Goal: Information Seeking & Learning: Learn about a topic

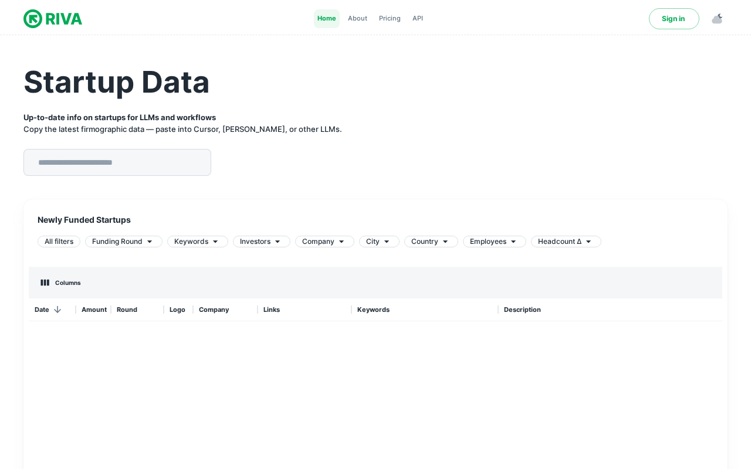
scroll to position [351, 693]
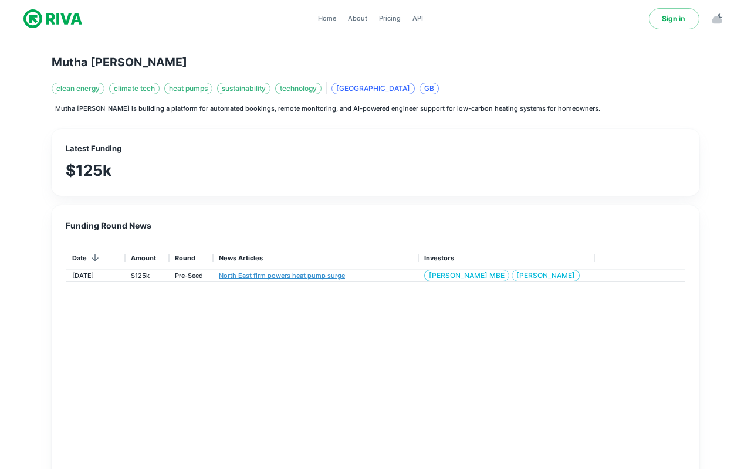
scroll to position [254, 618]
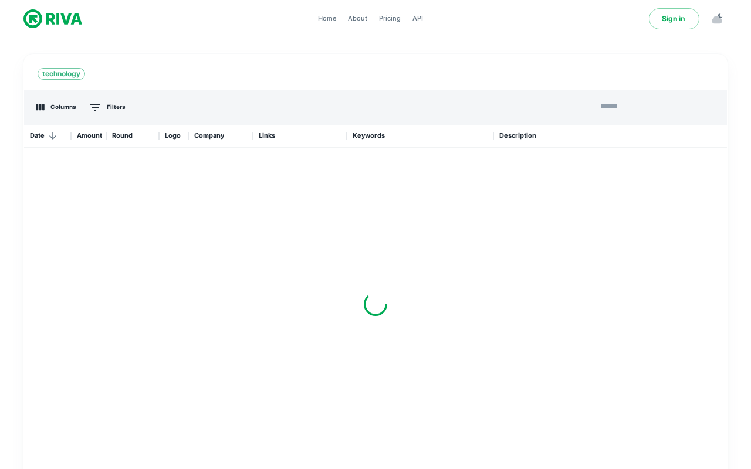
scroll to position [337, 703]
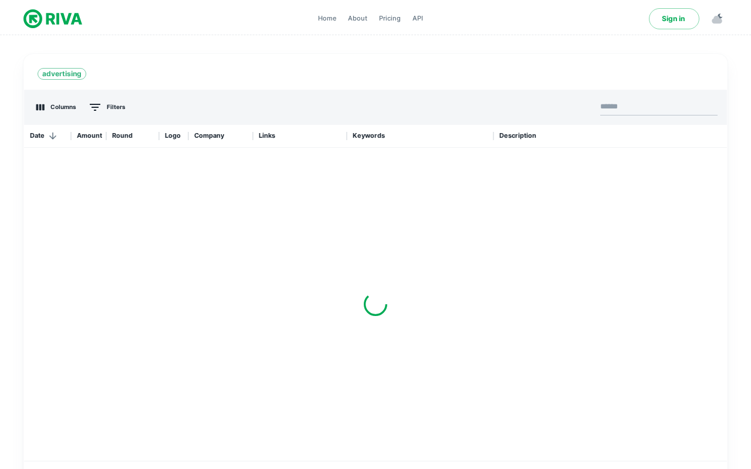
scroll to position [337, 703]
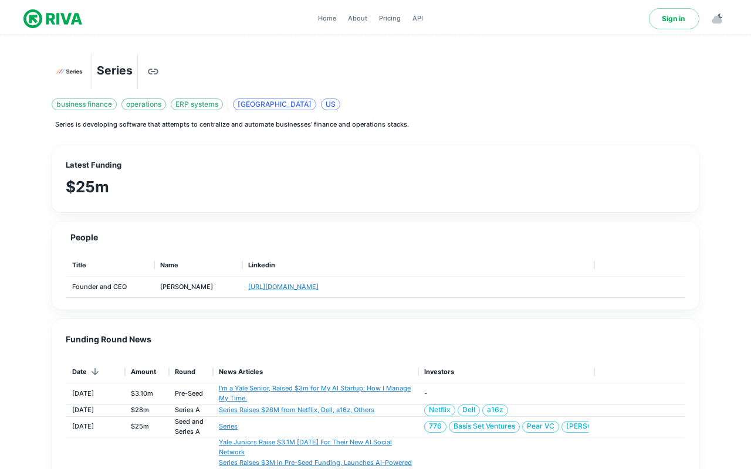
scroll to position [254, 618]
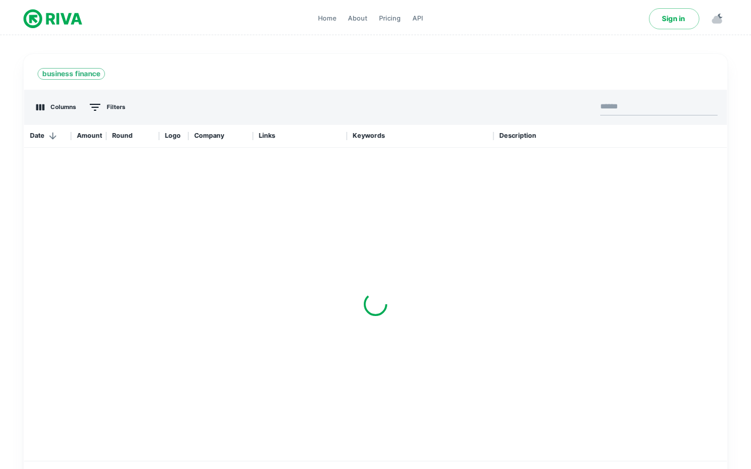
scroll to position [337, 703]
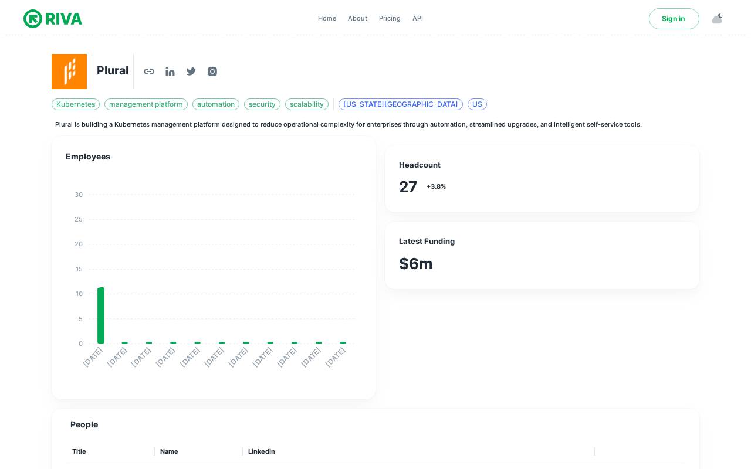
scroll to position [254, 618]
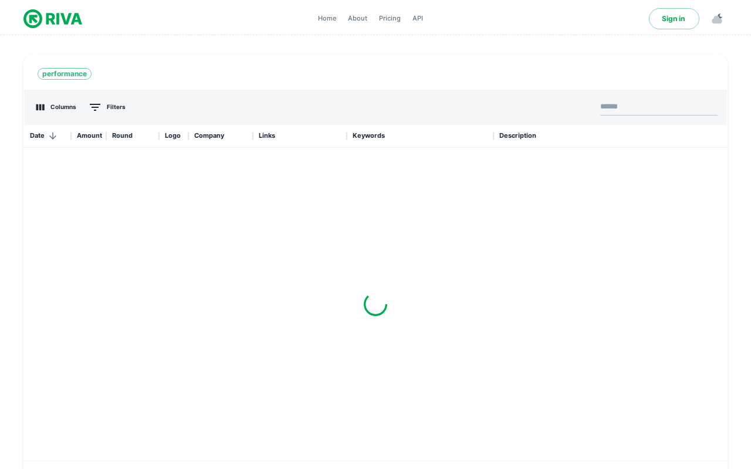
scroll to position [337, 703]
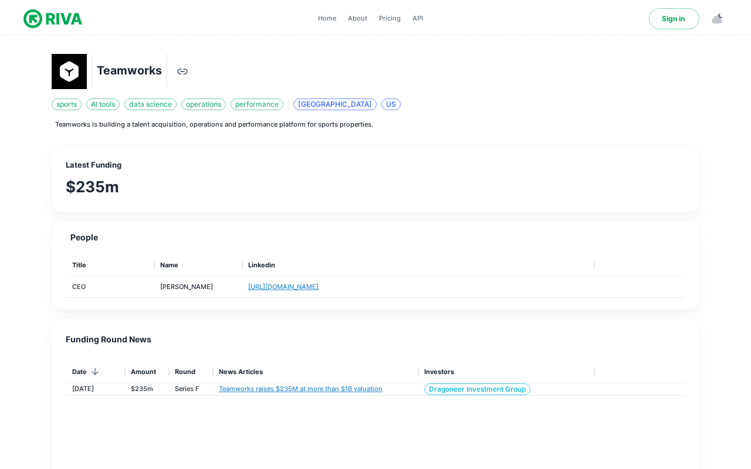
scroll to position [254, 618]
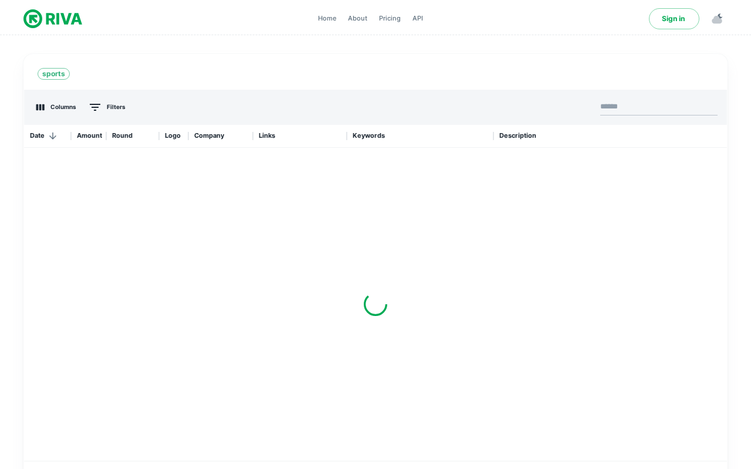
scroll to position [337, 703]
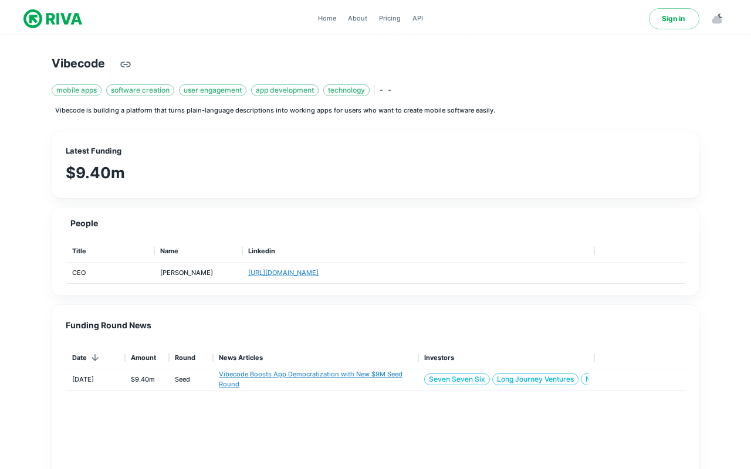
scroll to position [254, 618]
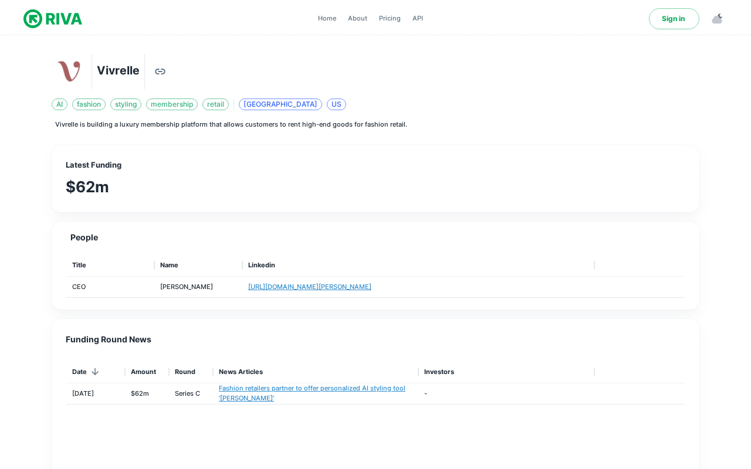
scroll to position [254, 618]
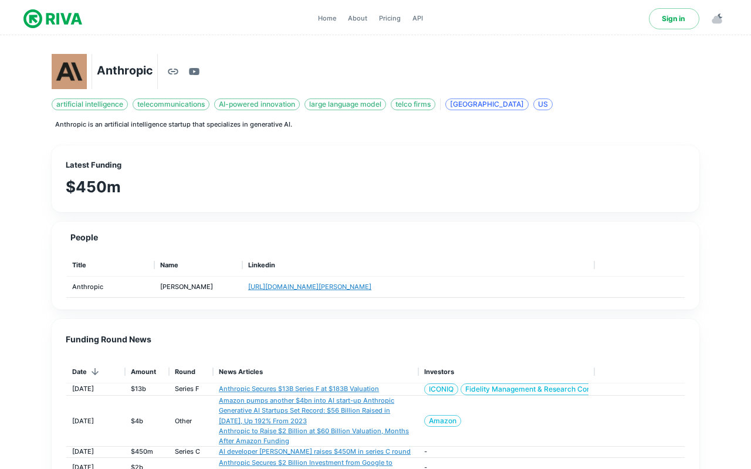
scroll to position [254, 618]
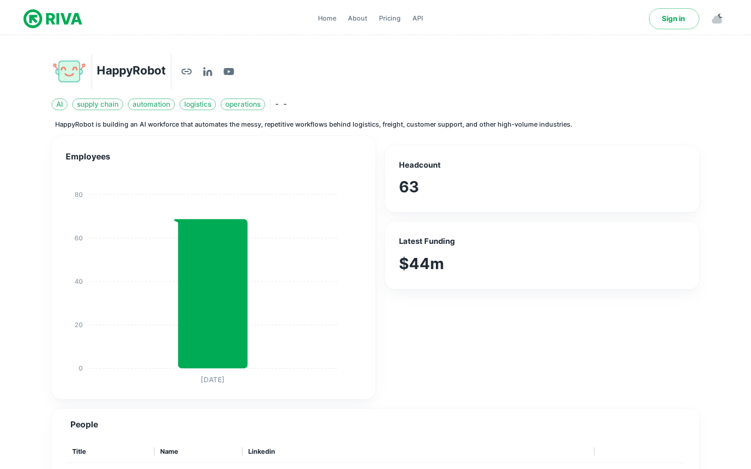
scroll to position [254, 618]
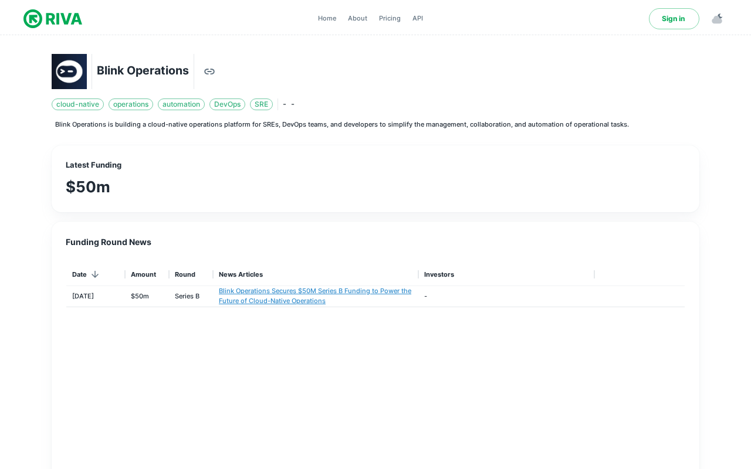
scroll to position [1, 1]
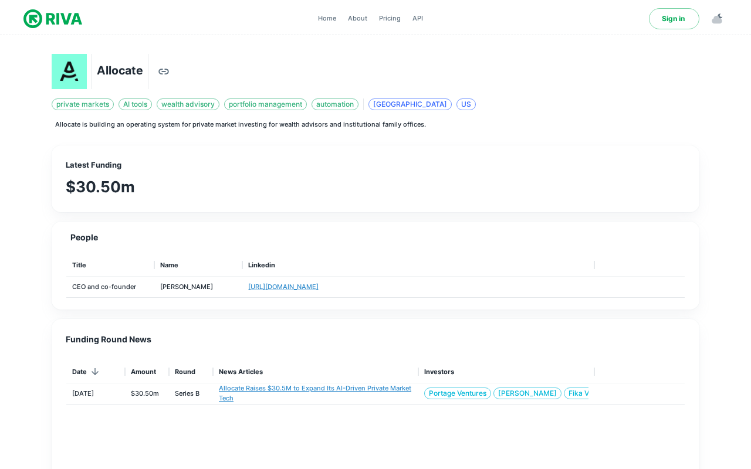
scroll to position [254, 618]
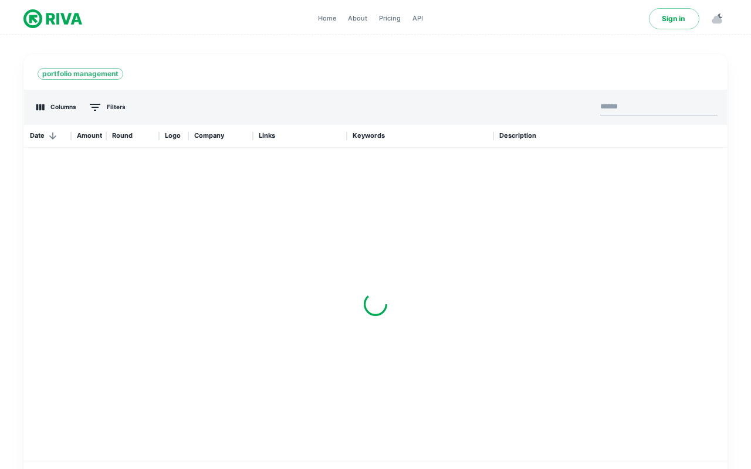
scroll to position [337, 703]
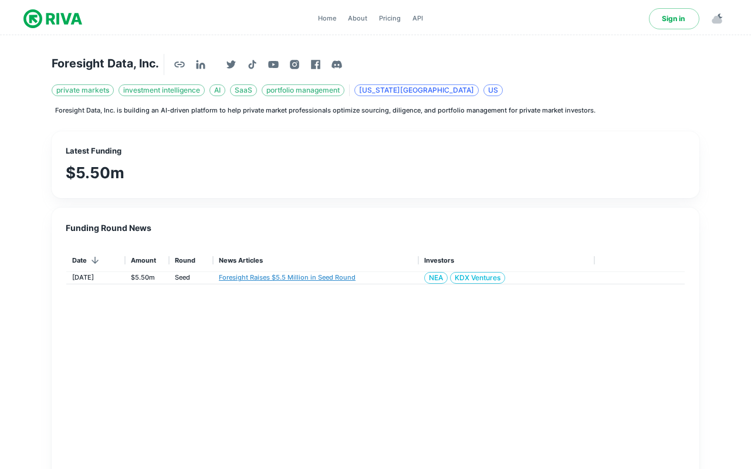
scroll to position [254, 618]
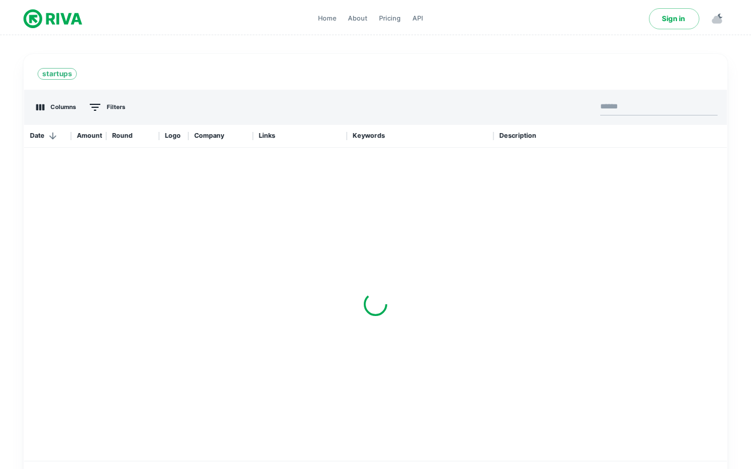
scroll to position [337, 703]
